Goal: Check status: Check status

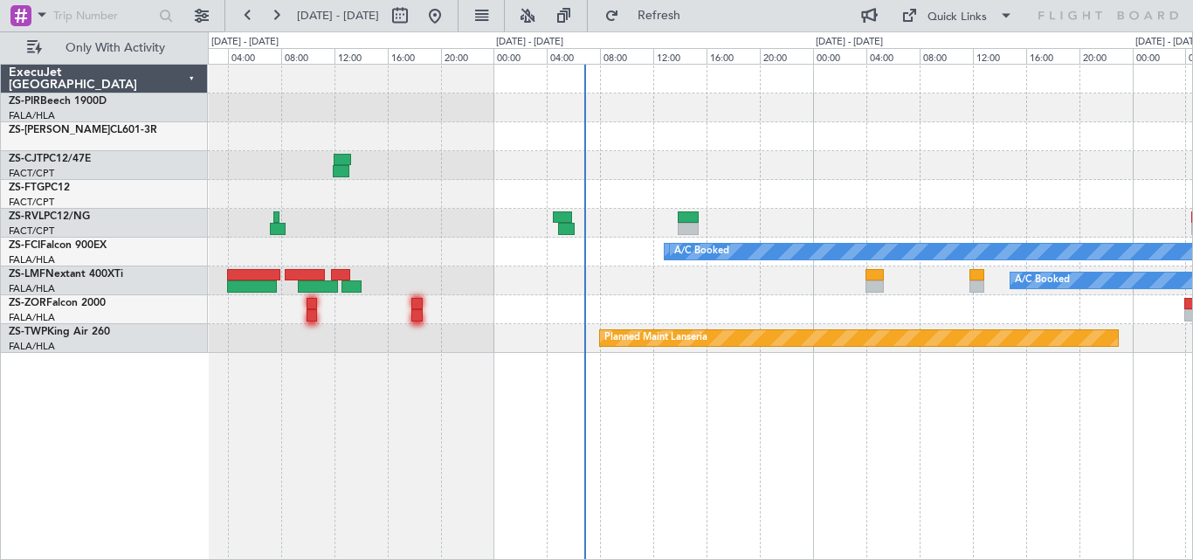
click at [946, 137] on div at bounding box center [700, 136] width 984 height 29
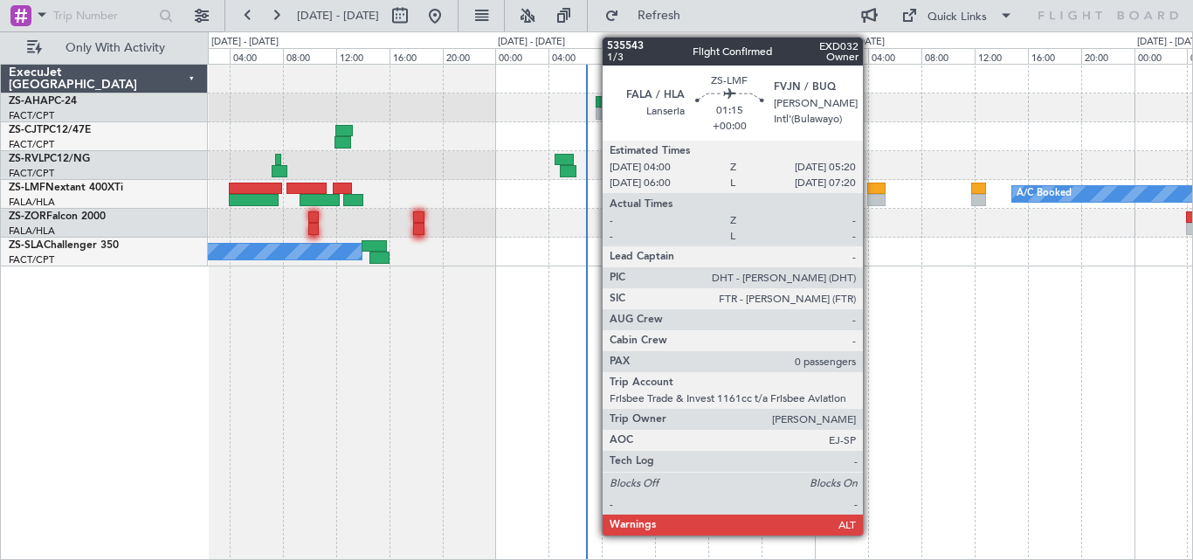
click at [871, 196] on div at bounding box center [876, 200] width 18 height 12
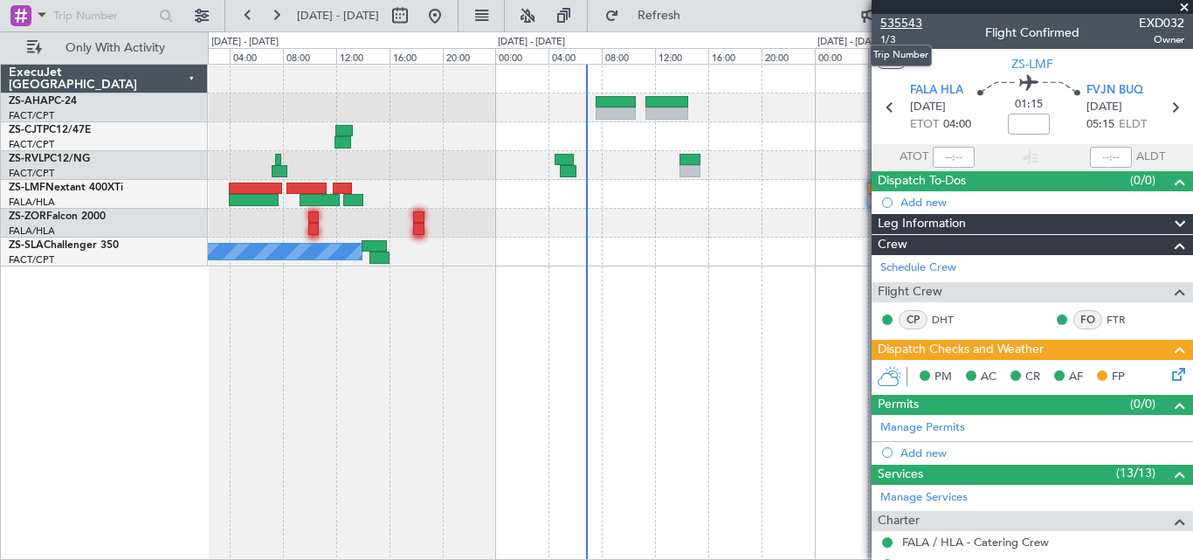
click at [890, 24] on span "535543" at bounding box center [901, 23] width 42 height 18
click at [1182, 7] on span at bounding box center [1183, 8] width 17 height 16
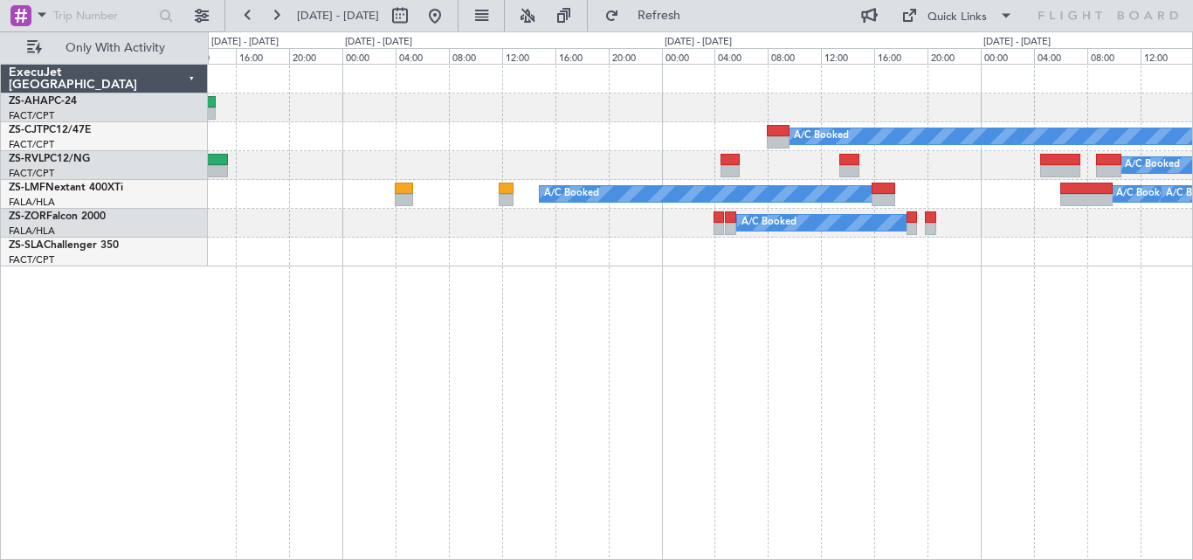
click at [541, 354] on div "A/C Booked A/C Booked A/C Booked A/C Booked A/C Booked A/C Booked" at bounding box center [700, 312] width 985 height 496
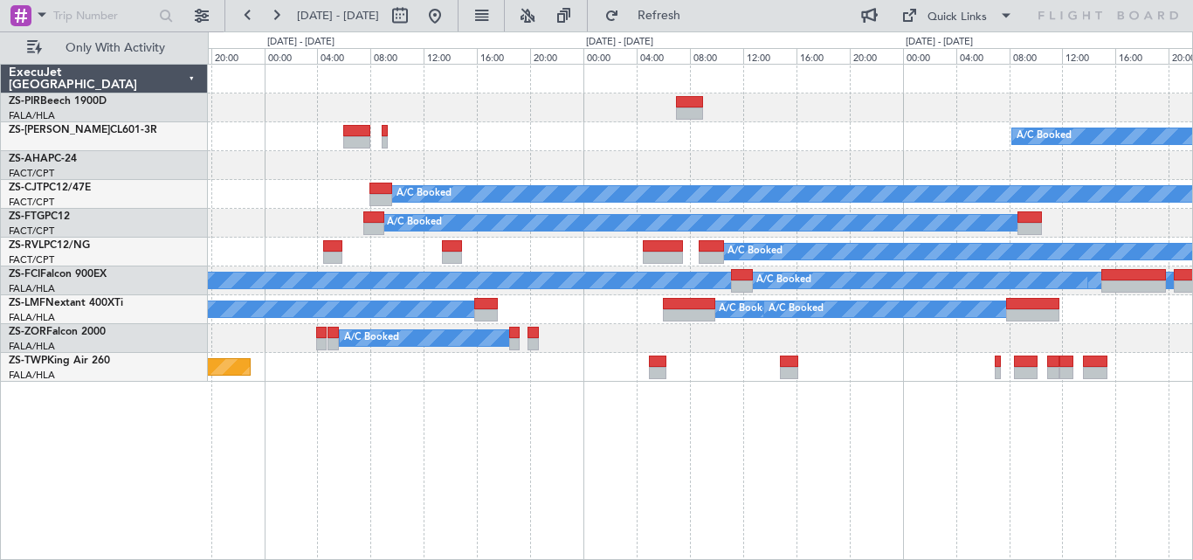
click at [520, 360] on div "A/C Booked A/C Booked A/C Booked A/C Booked A/C Booked A/C Booked A/C Booked - …" at bounding box center [700, 223] width 984 height 317
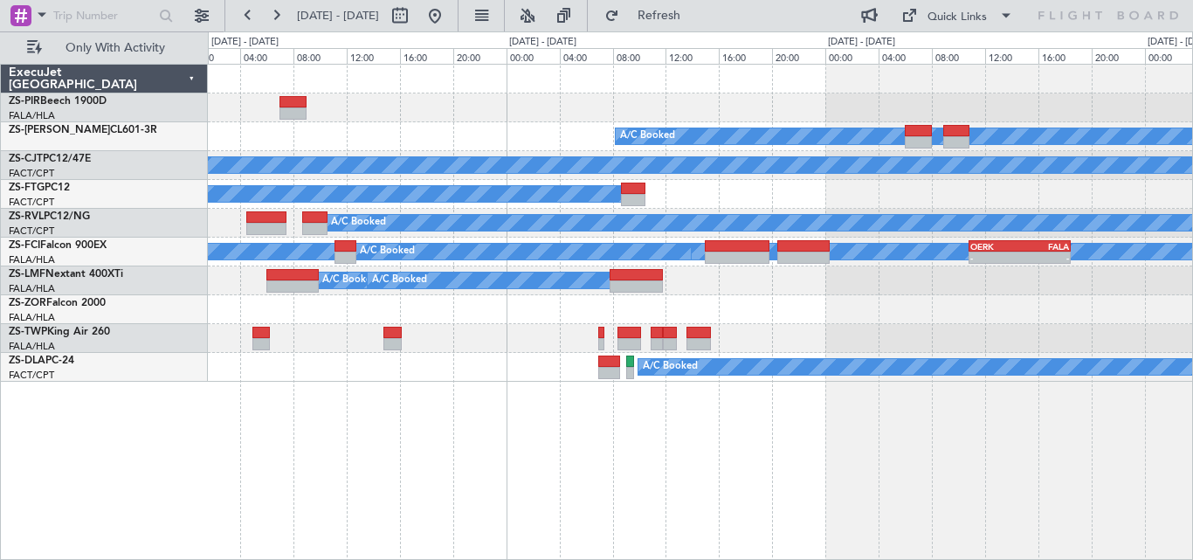
click at [566, 293] on div "A/C Booked A/C Booked A/C Booked A/C Booked A/C Booked A/C Booked A/C Booked - …" at bounding box center [700, 223] width 984 height 317
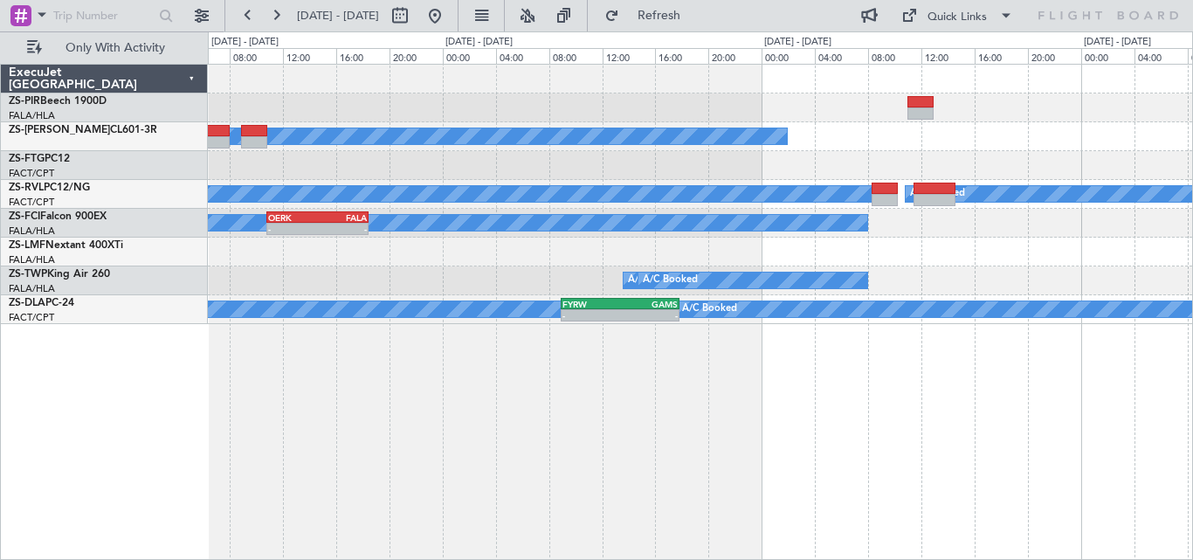
click at [357, 444] on div "A/C Booked A/C Booked A/C Booked A/C Booked A/C Booked A/C Booked - - OERK 10:5…" at bounding box center [700, 312] width 985 height 496
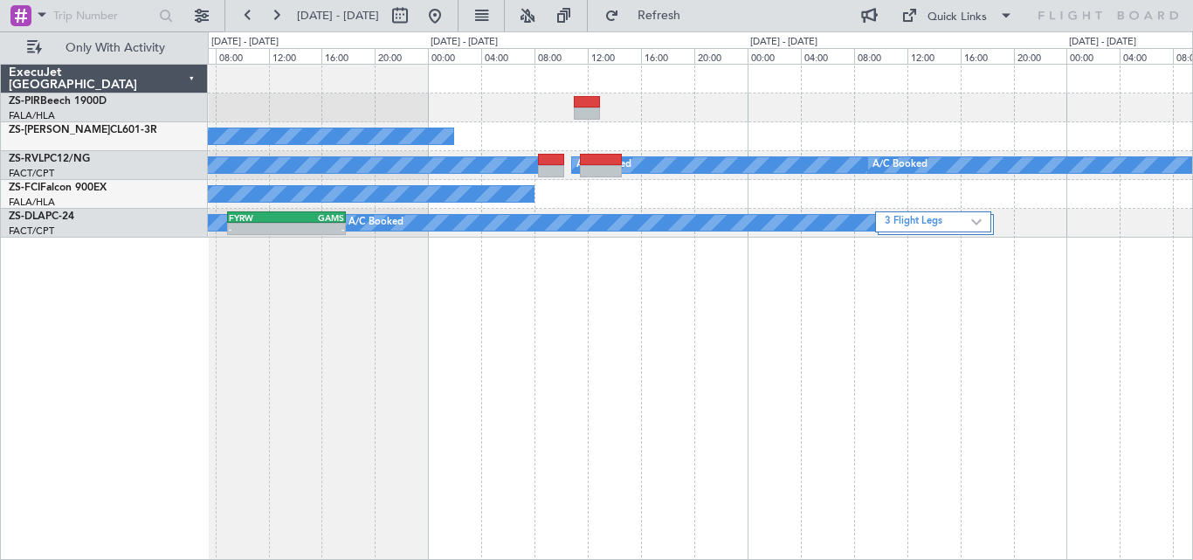
click at [405, 323] on div "A/C Booked A/C Booked A/C Booked A/C Booked A/C Booked A/C Booked A/C Booked A/…" at bounding box center [700, 312] width 985 height 496
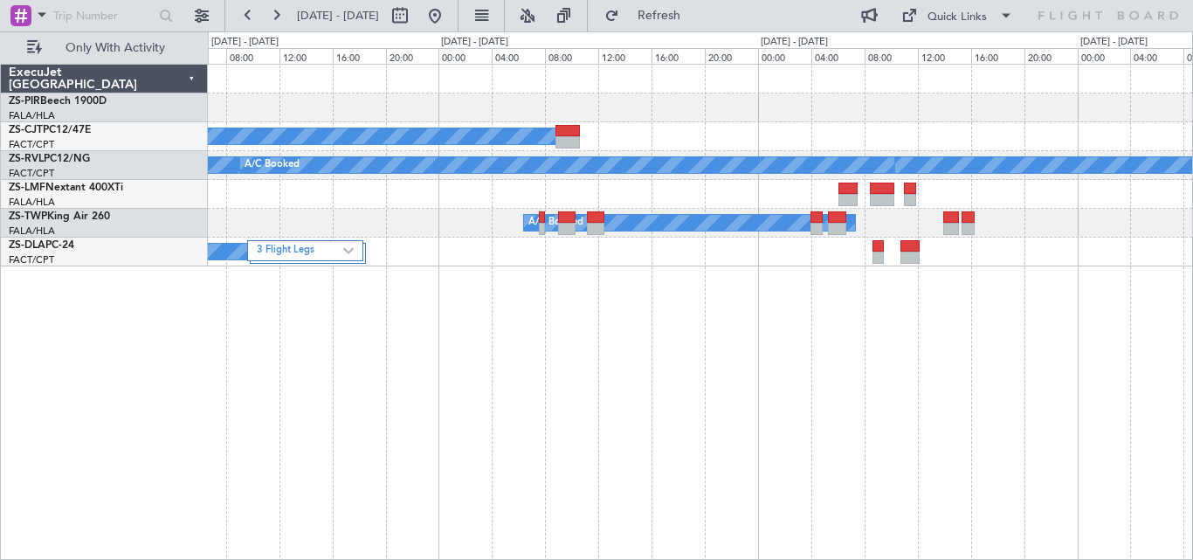
click at [377, 329] on div "A/C Booked A/C Booked A/C Booked A/C Booked A/C Booked A/C Booked 3 Flight Legs" at bounding box center [700, 312] width 985 height 496
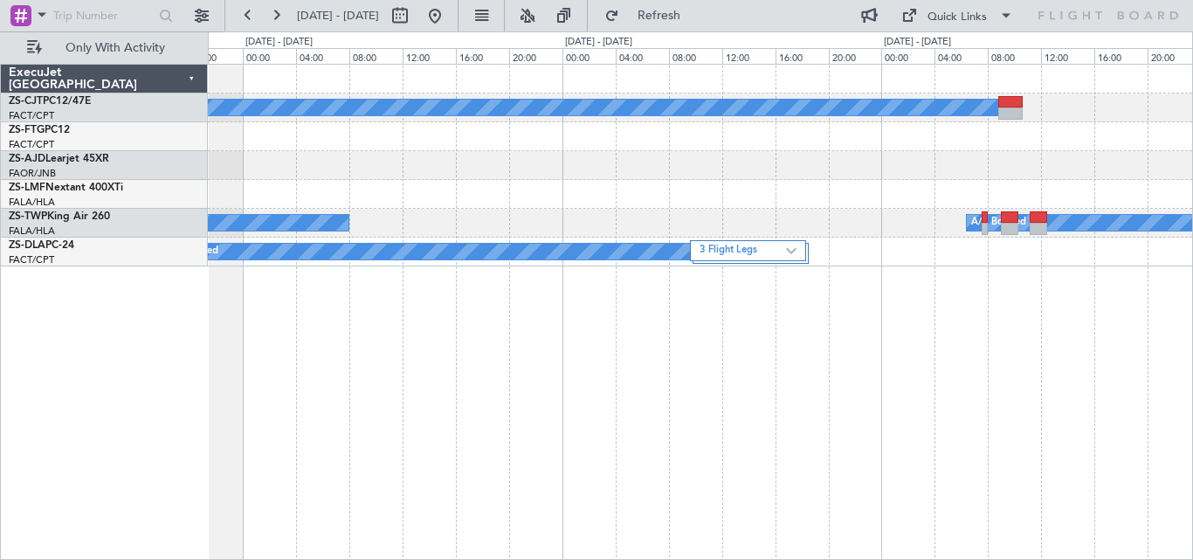
click at [1191, 342] on div "A/C Booked Planned Maint A/C Booked A/C Booked A/C Booked A/C Booked 3 Flight L…" at bounding box center [700, 312] width 985 height 496
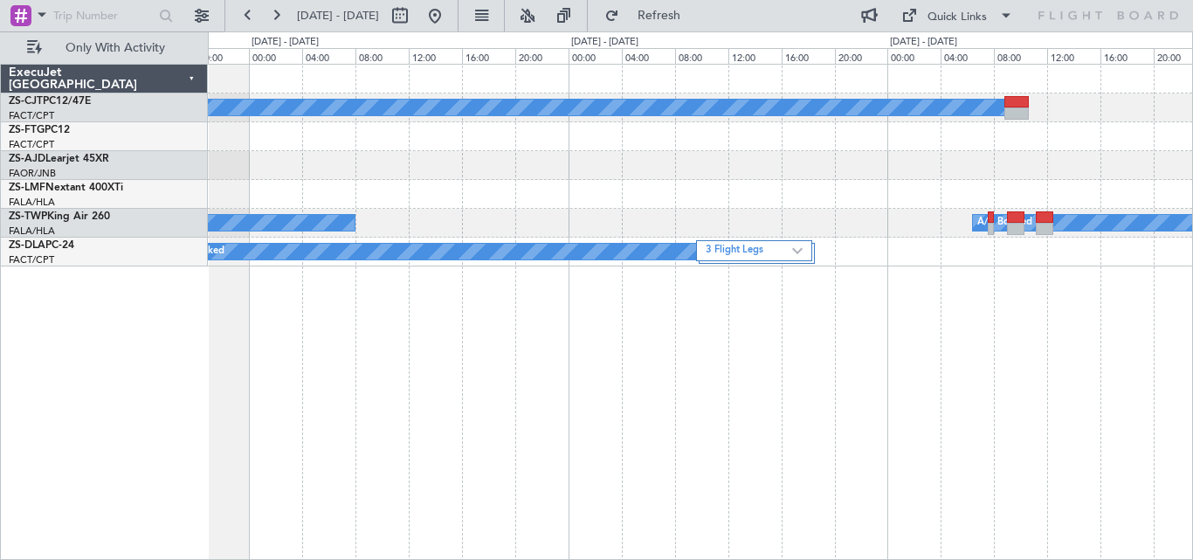
click at [969, 307] on div "A/C Booked Planned Maint A/C Booked A/C Booked A/C Booked A/C Booked 3 Flight L…" at bounding box center [700, 312] width 985 height 496
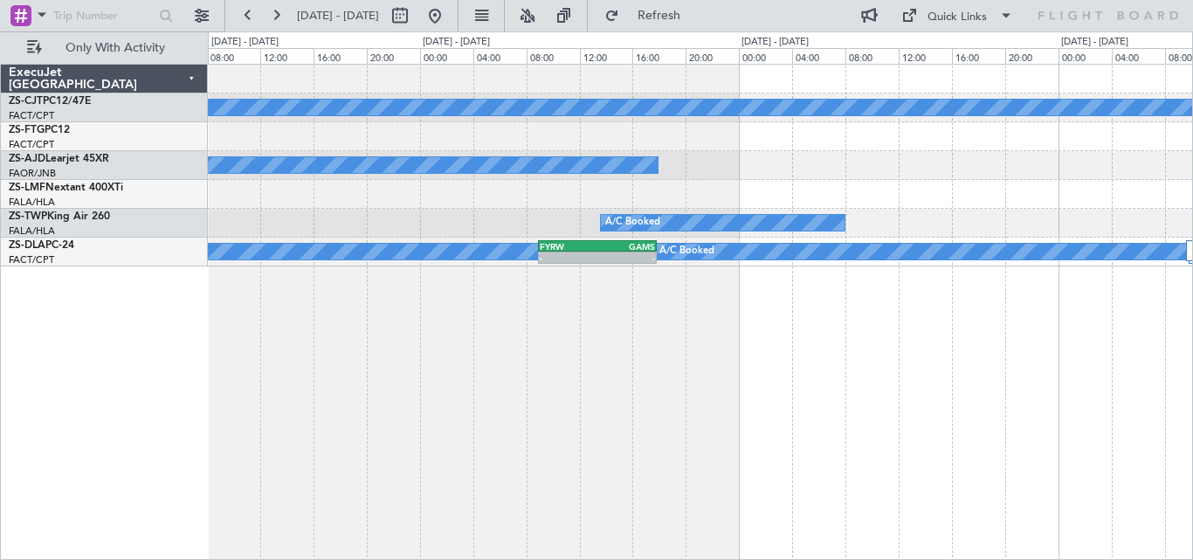
click at [837, 286] on div "A/C Booked Planned Maint A/C Booked A/C Booked 3 Flight Legs A/C Booked FYRW 08…" at bounding box center [700, 312] width 985 height 496
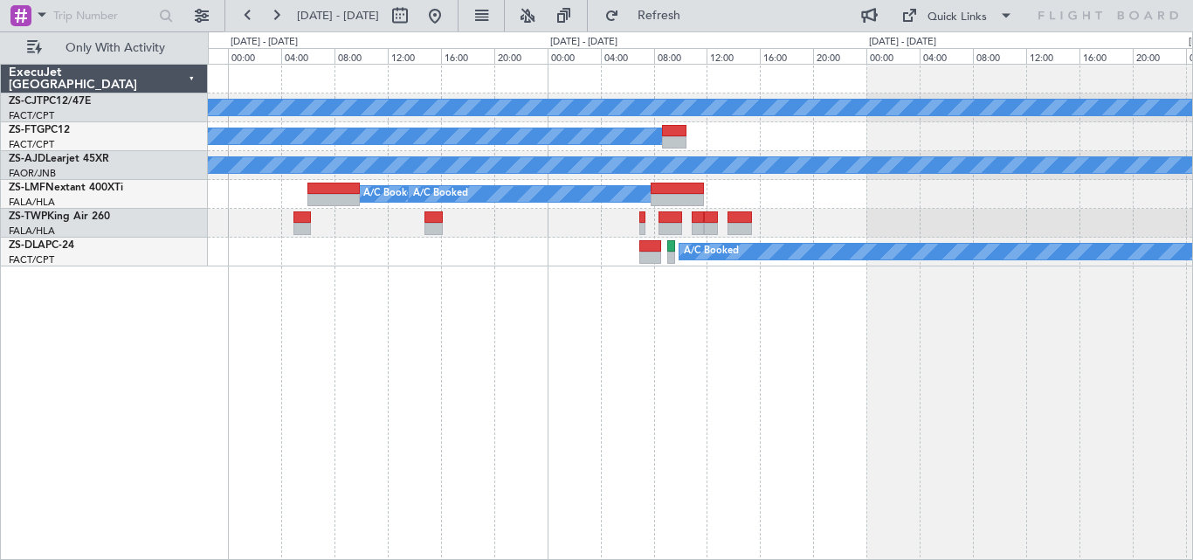
click at [811, 322] on div "A/C Booked A/C Booked Planned Maint A/C Booked A/C Booked A/C Booked A/C Booked…" at bounding box center [700, 312] width 985 height 496
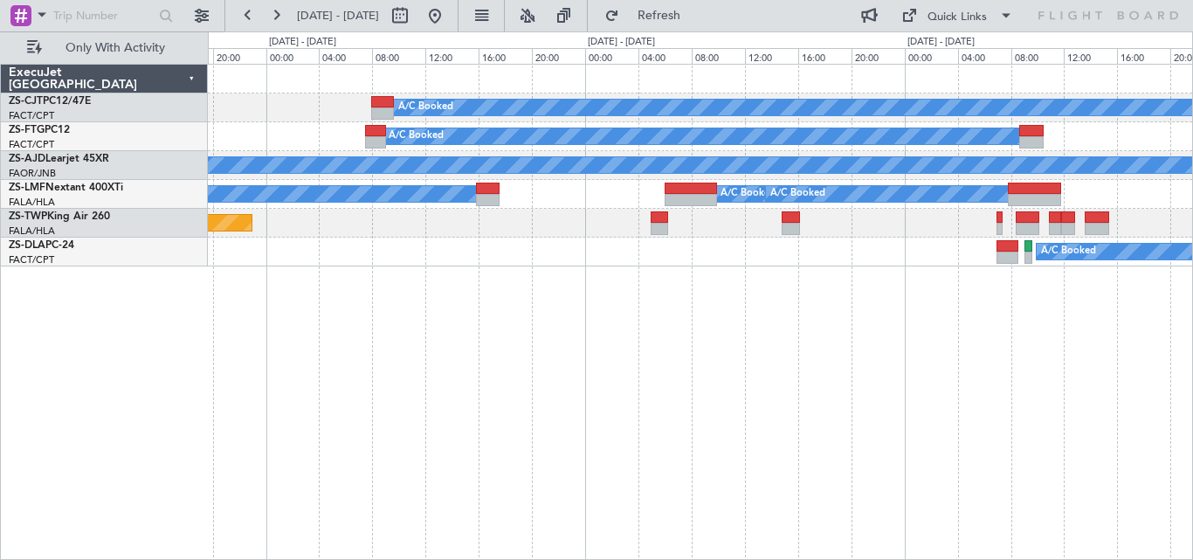
click at [805, 313] on div "A/C Booked A/C Booked Planned Maint A/C Booked A/C Booked A/C Booked Planned Ma…" at bounding box center [700, 312] width 985 height 496
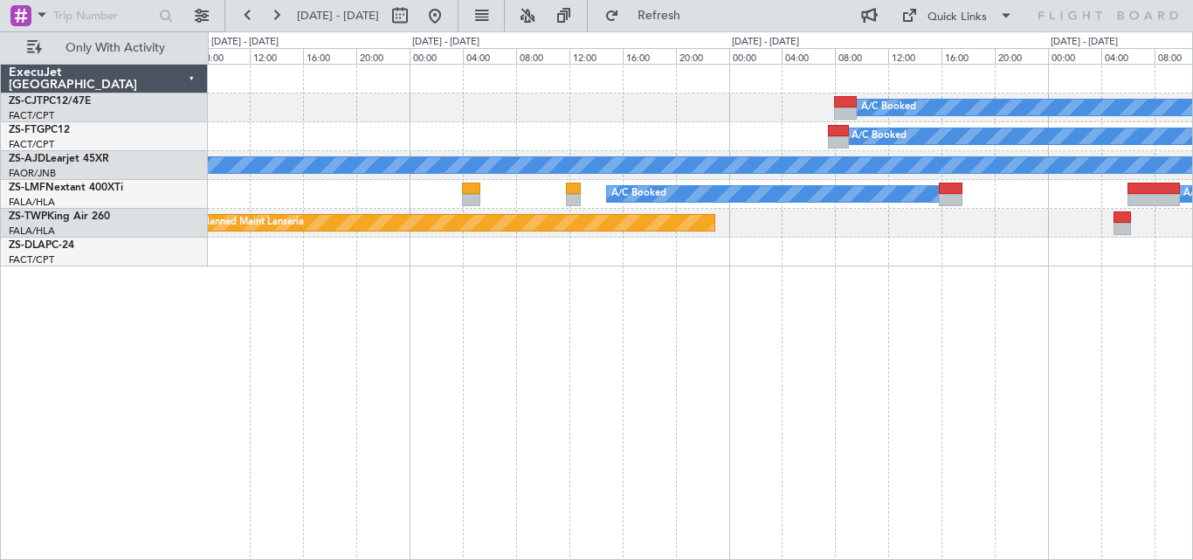
click at [954, 323] on div "A/C Booked A/C Booked Planned Maint A/C Booked A/C Booked A/C Booked Planned Ma…" at bounding box center [700, 312] width 985 height 496
click at [825, 319] on div "A/C Booked A/C Booked Planned Maint A/C Booked A/C Booked A/C Booked Planned Ma…" at bounding box center [700, 312] width 985 height 496
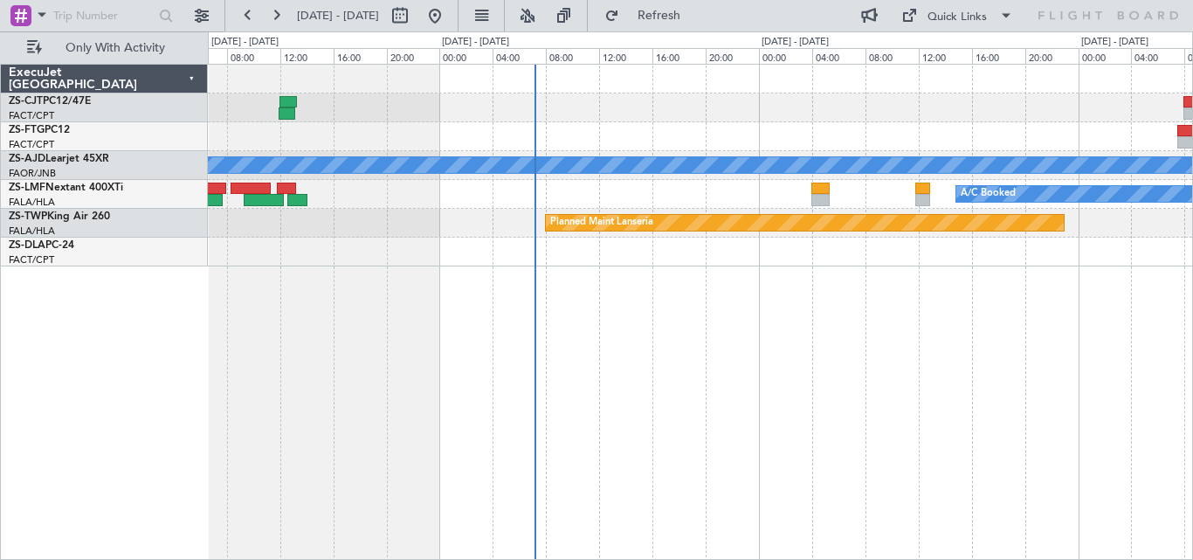
click at [614, 369] on div "A/C Booked A/C Booked Planned Maint A/C Booked Planned Maint Lanseria" at bounding box center [700, 312] width 985 height 496
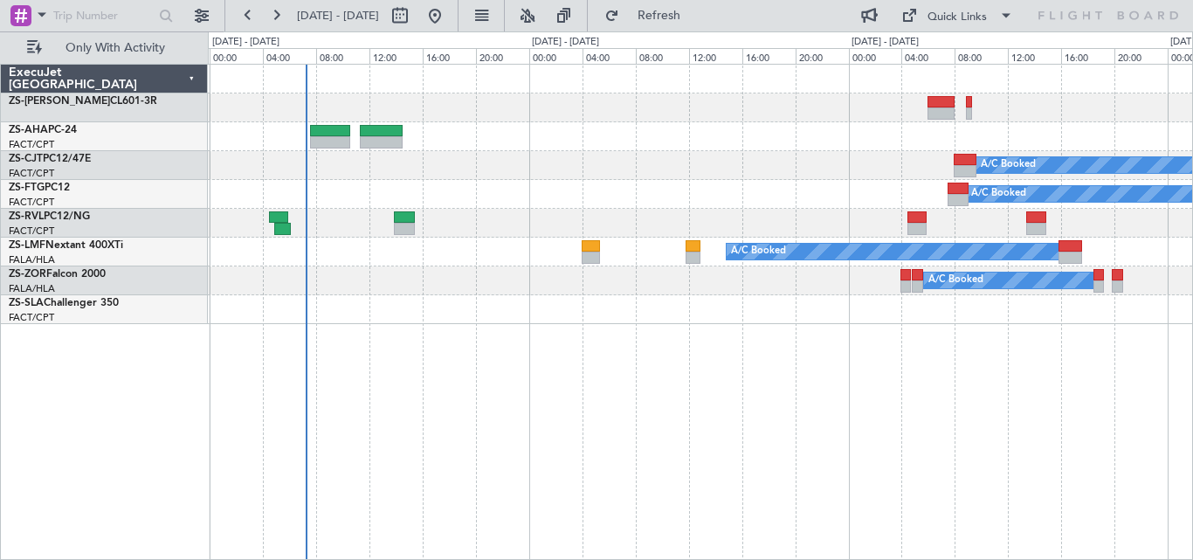
click at [765, 201] on div "A/C Booked A/C Booked A/C Booked A/C Booked A/C Booked A/C Booked A/C Booked A/…" at bounding box center [700, 312] width 985 height 496
